Goal: Task Accomplishment & Management: Use online tool/utility

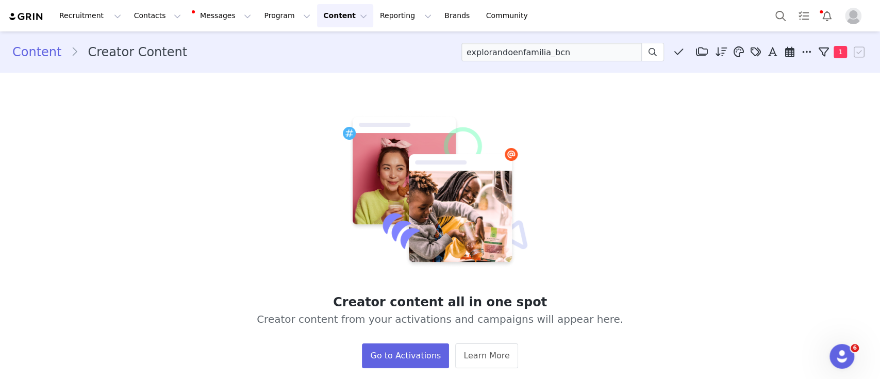
type input "explorandoenfamilia_bcn"
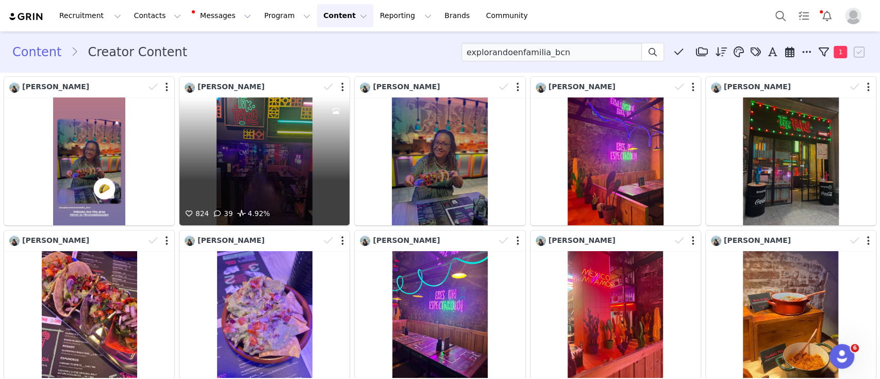
click at [251, 151] on div "824 39 4.92%" at bounding box center [264, 161] width 170 height 128
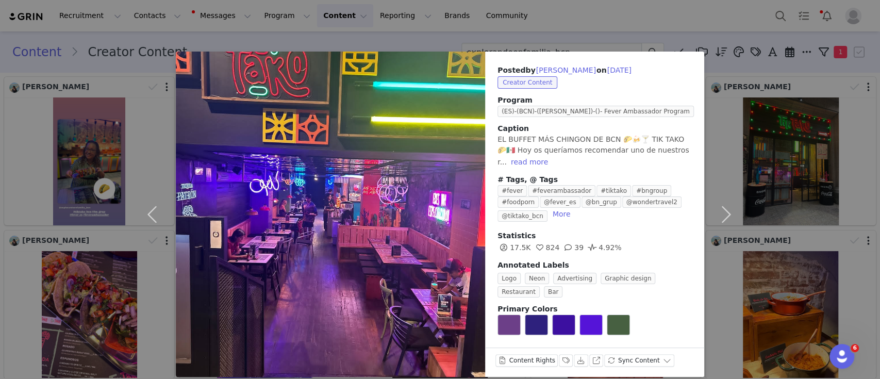
click at [372, 34] on div "Posted by [PERSON_NAME] on [DATE] Creator Content Program (ES)-(BCN)-([PERSON_N…" at bounding box center [440, 189] width 880 height 379
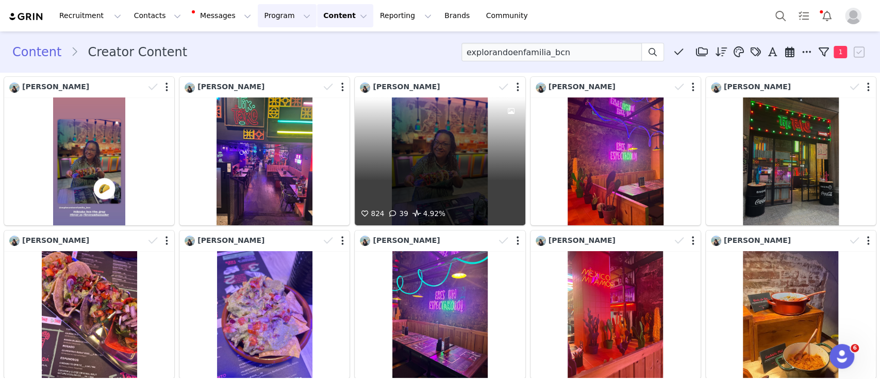
click at [258, 15] on button "Program Program" at bounding box center [287, 15] width 59 height 23
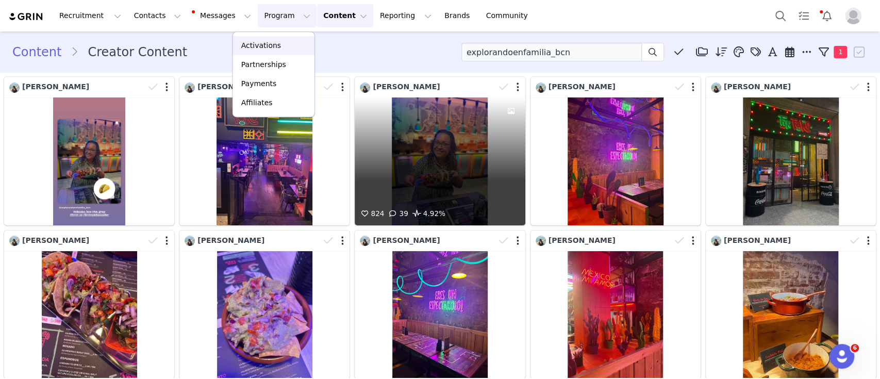
click at [264, 47] on p "Activations" at bounding box center [261, 45] width 40 height 11
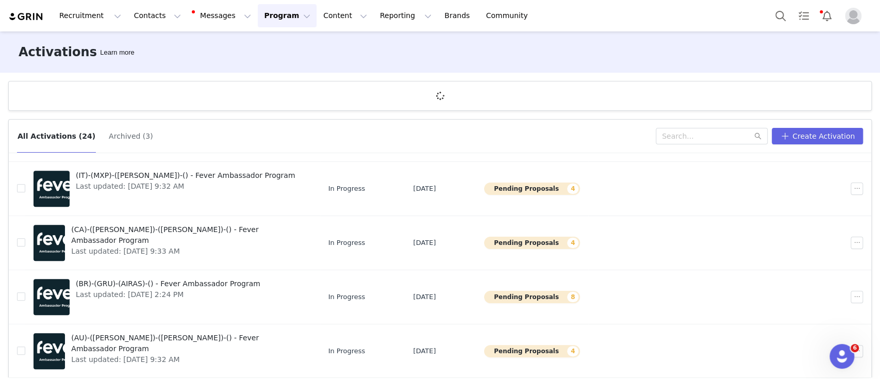
scroll to position [38, 0]
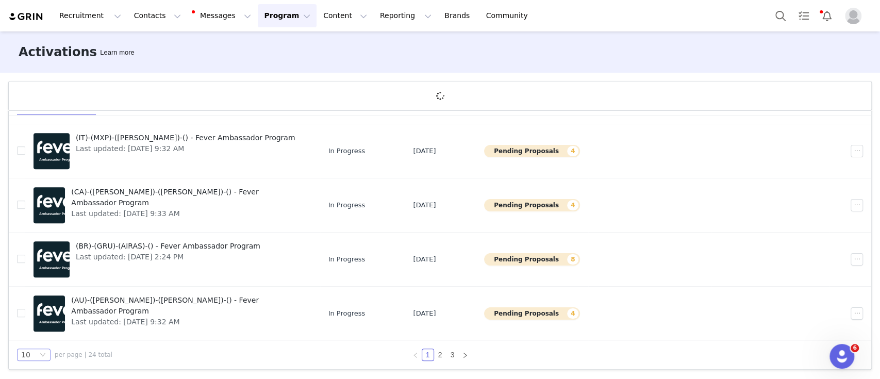
click at [40, 351] on icon "icon: down" at bounding box center [43, 354] width 6 height 6
click at [29, 333] on li "50" at bounding box center [33, 335] width 33 height 16
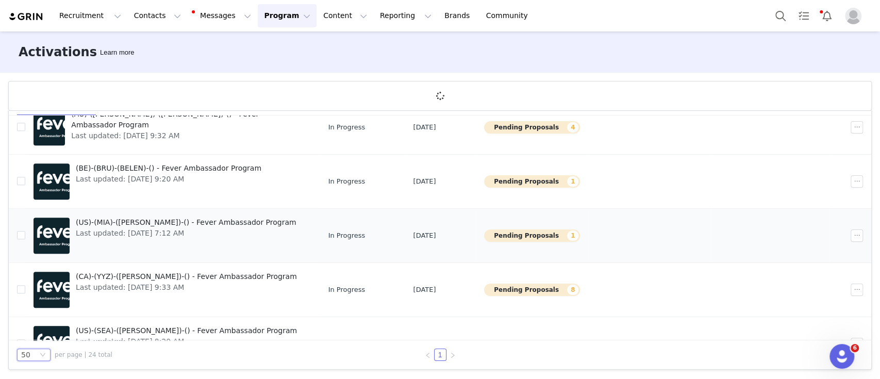
scroll to position [528, 0]
click at [199, 221] on span "(US)-(MIA)-([PERSON_NAME])-() - Fever Ambassador Program" at bounding box center [186, 221] width 221 height 11
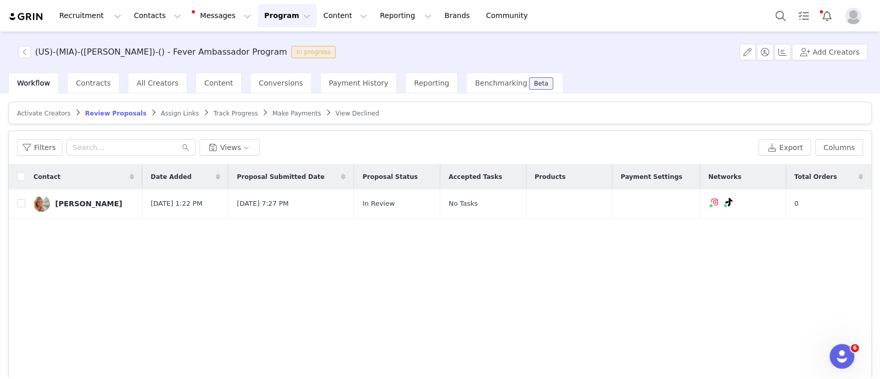
click at [213, 111] on span "Track Progress" at bounding box center [235, 113] width 44 height 7
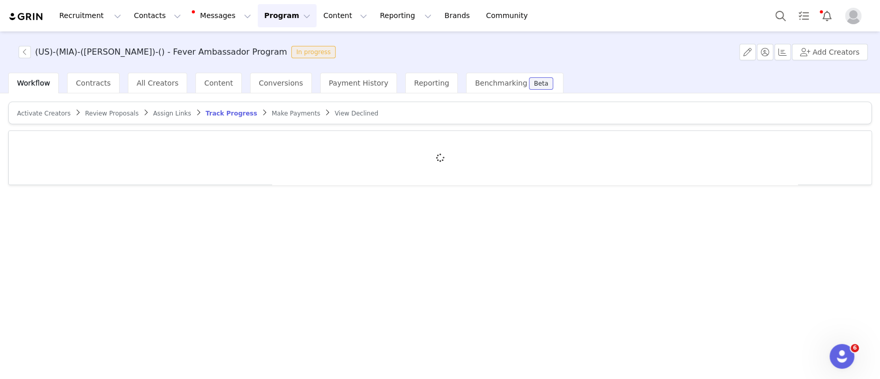
click at [108, 114] on span "Review Proposals" at bounding box center [112, 113] width 54 height 7
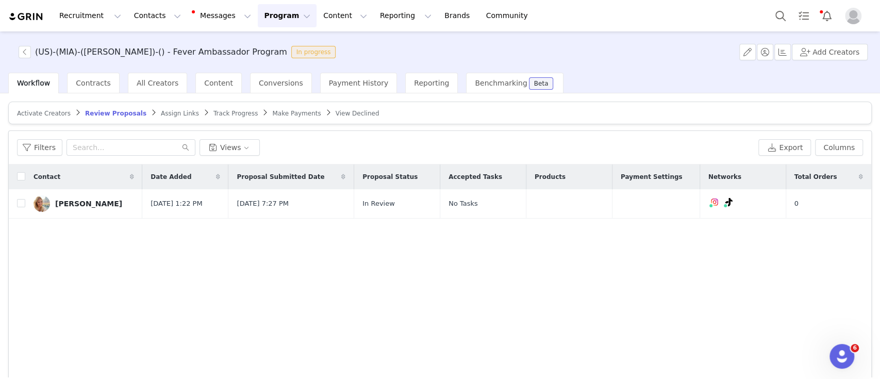
click at [272, 115] on span "Make Payments" at bounding box center [296, 113] width 48 height 7
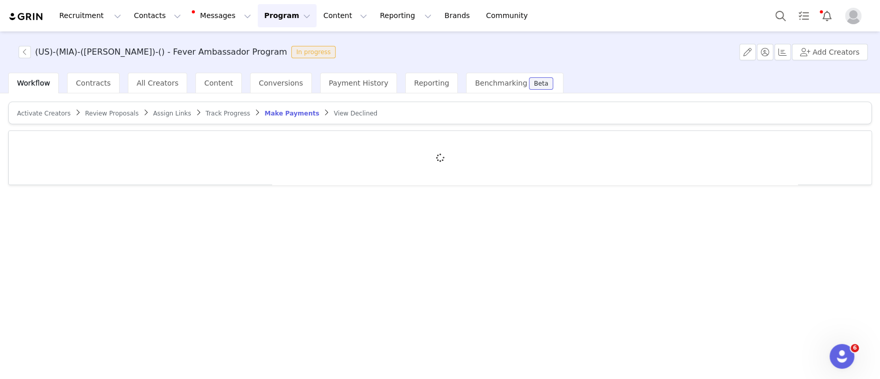
click at [210, 111] on span "Track Progress" at bounding box center [228, 113] width 44 height 7
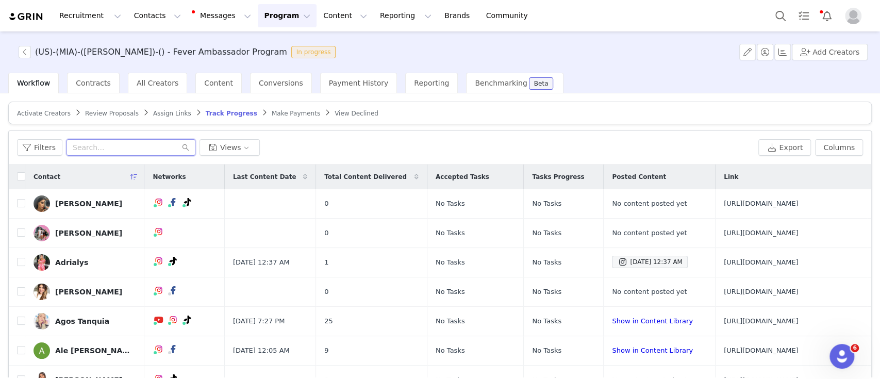
click at [114, 147] on input "text" at bounding box center [130, 147] width 129 height 16
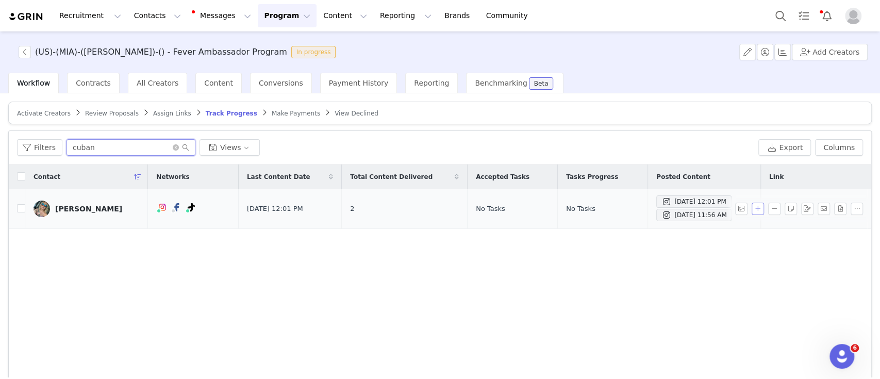
type input "cuban"
click at [751, 205] on button "button" at bounding box center [757, 208] width 12 height 12
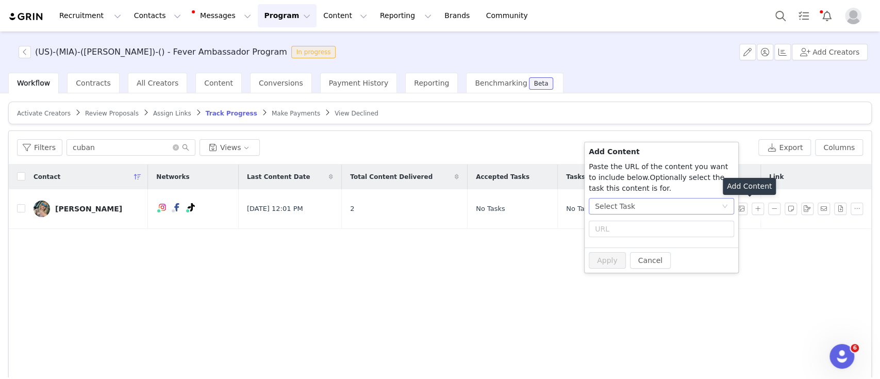
click at [655, 208] on div "Select Task" at bounding box center [658, 205] width 126 height 15
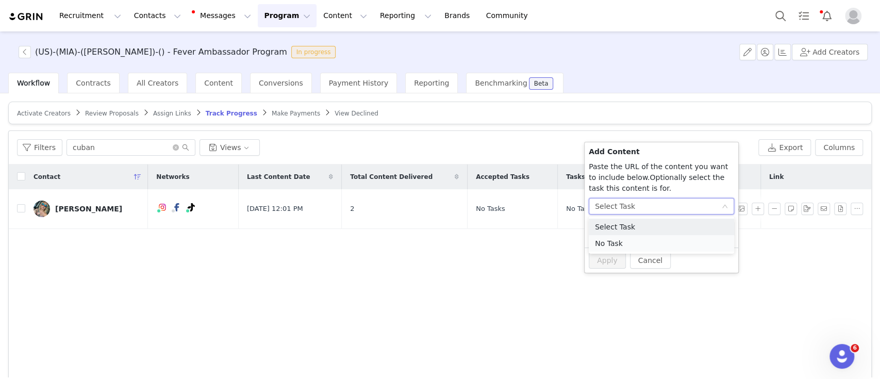
click at [620, 236] on li "No Task" at bounding box center [660, 243] width 145 height 16
click at [614, 228] on input "text" at bounding box center [660, 229] width 145 height 16
paste input "[URL][DOMAIN_NAME]"
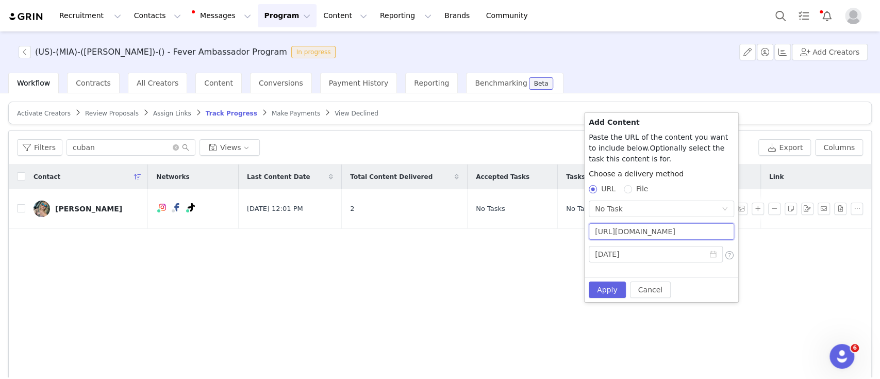
scroll to position [0, 149]
type input "[URL][DOMAIN_NAME]"
click at [607, 290] on button "Apply" at bounding box center [606, 289] width 37 height 16
